Goal: Information Seeking & Learning: Check status

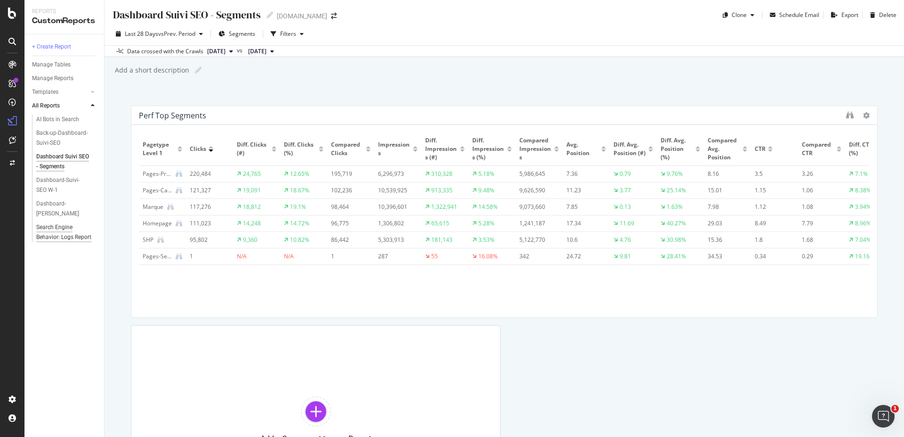
click at [73, 235] on div "Search Engine Behavior: Logs Report" at bounding box center [64, 232] width 56 height 20
